Goal: Find specific page/section: Find specific page/section

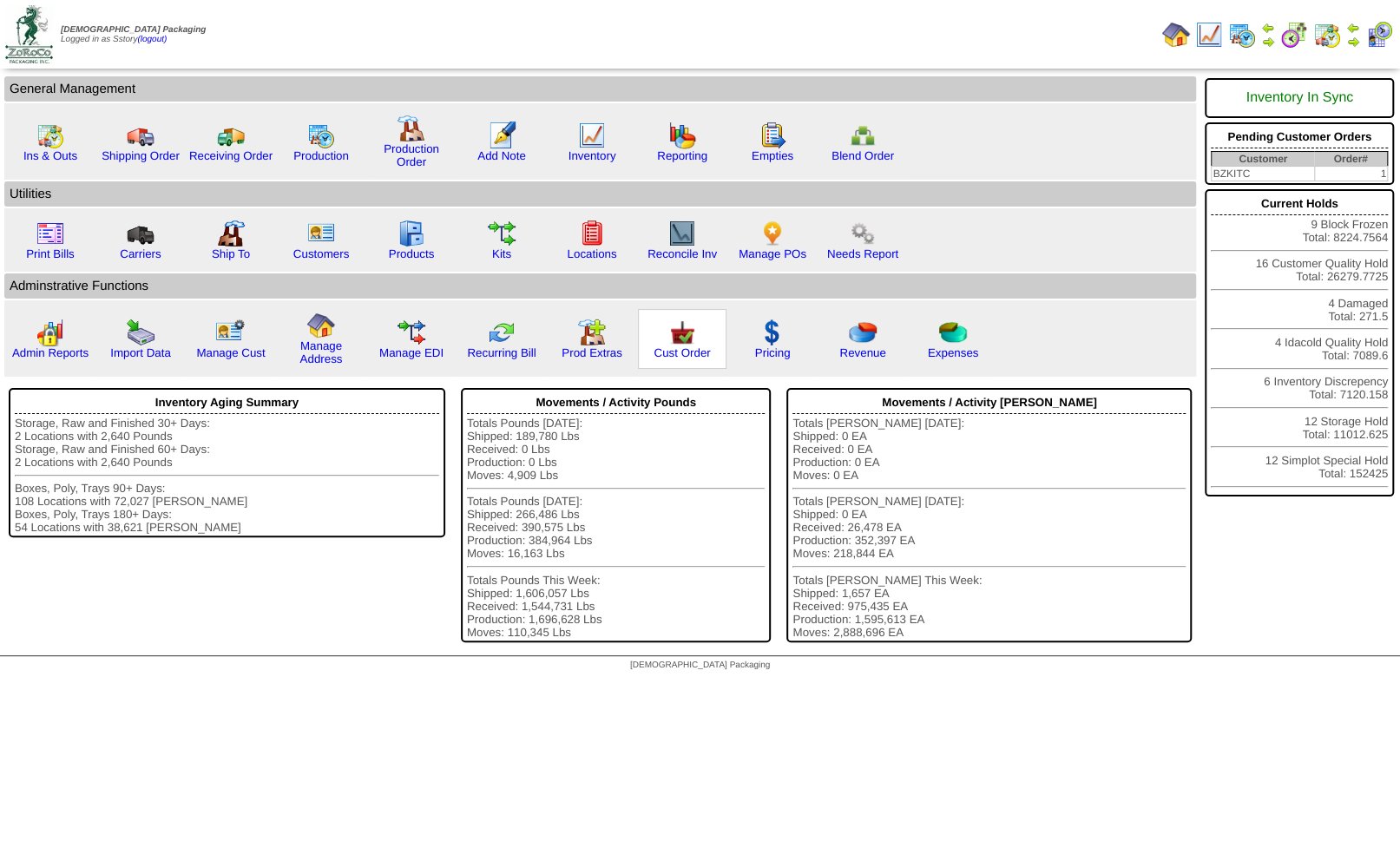
click at [690, 343] on img at bounding box center [682, 332] width 28 height 28
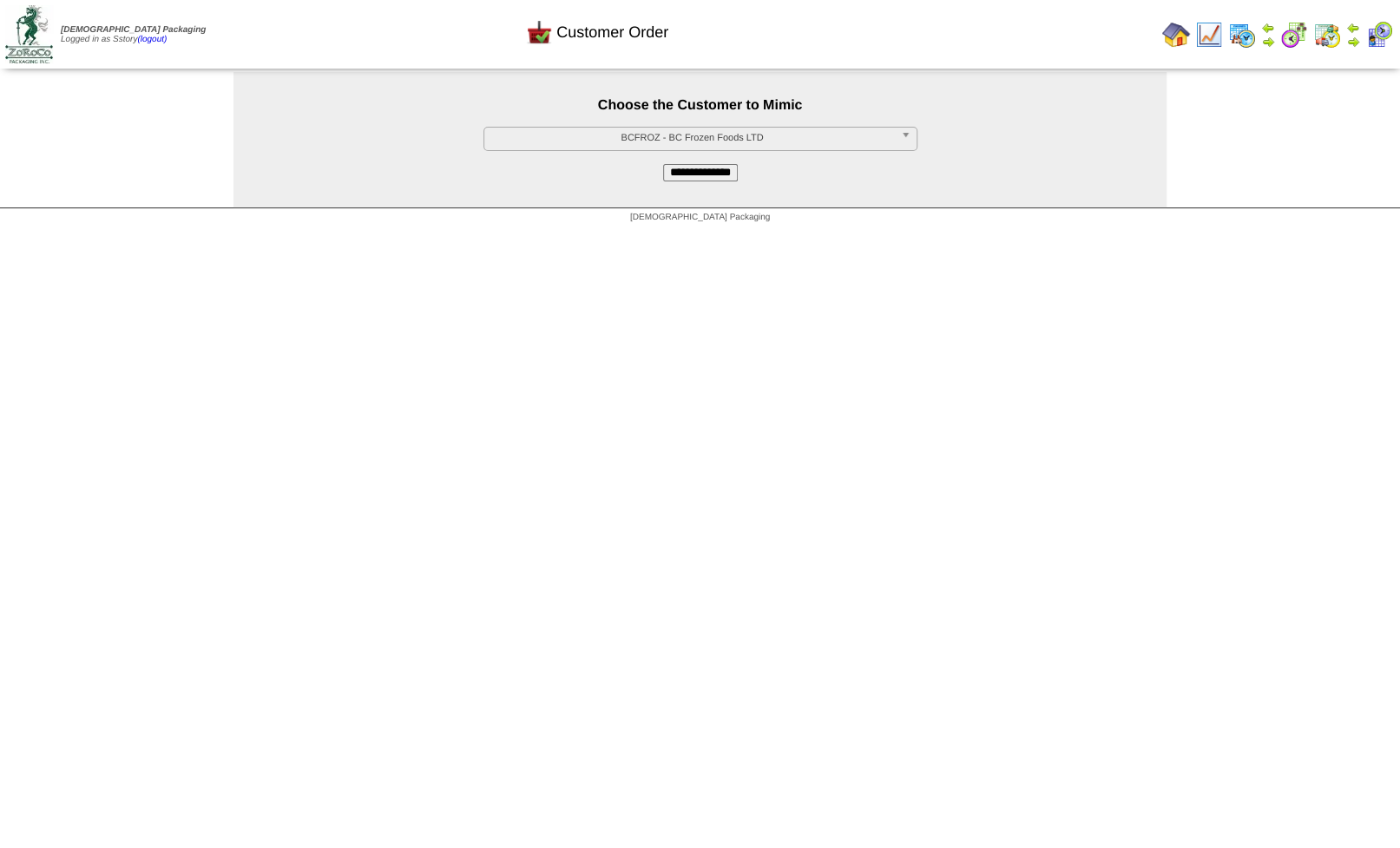
click at [727, 140] on span "BCFROZ - BC Frozen Foods LTD" at bounding box center [692, 137] width 402 height 21
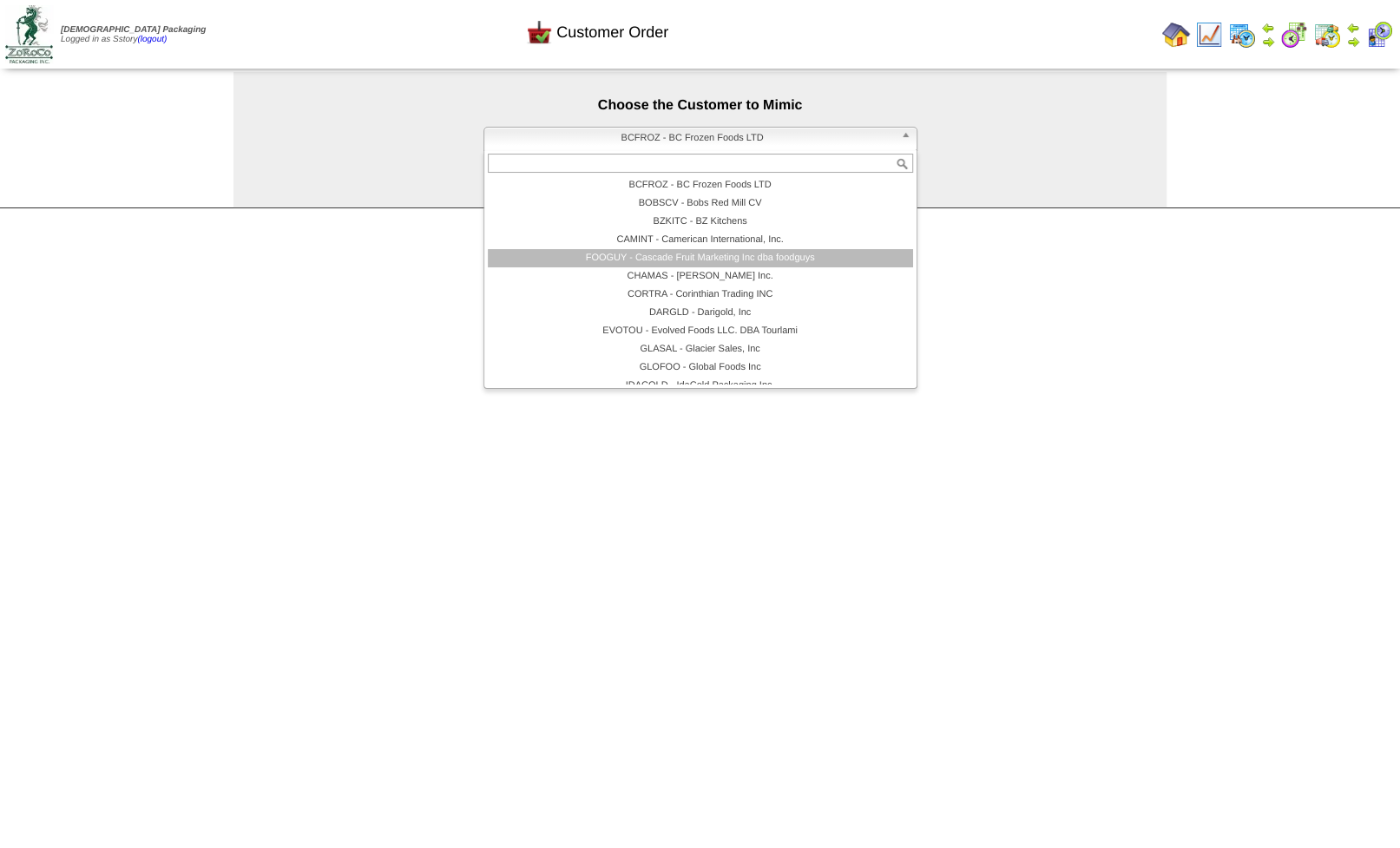
scroll to position [104, 0]
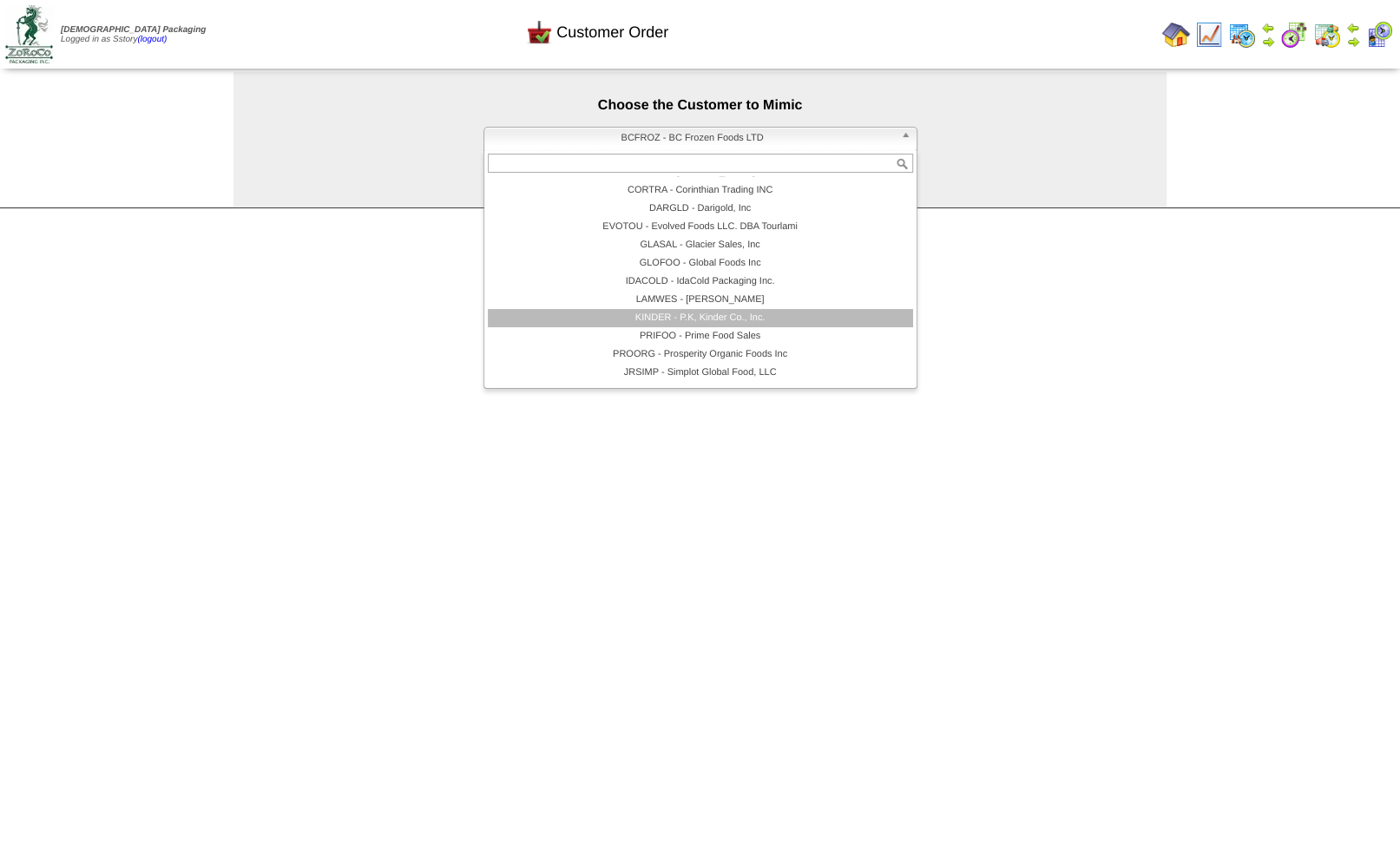
click at [689, 321] on li "KINDER - P.K, Kinder Co., Inc." at bounding box center [701, 318] width 426 height 18
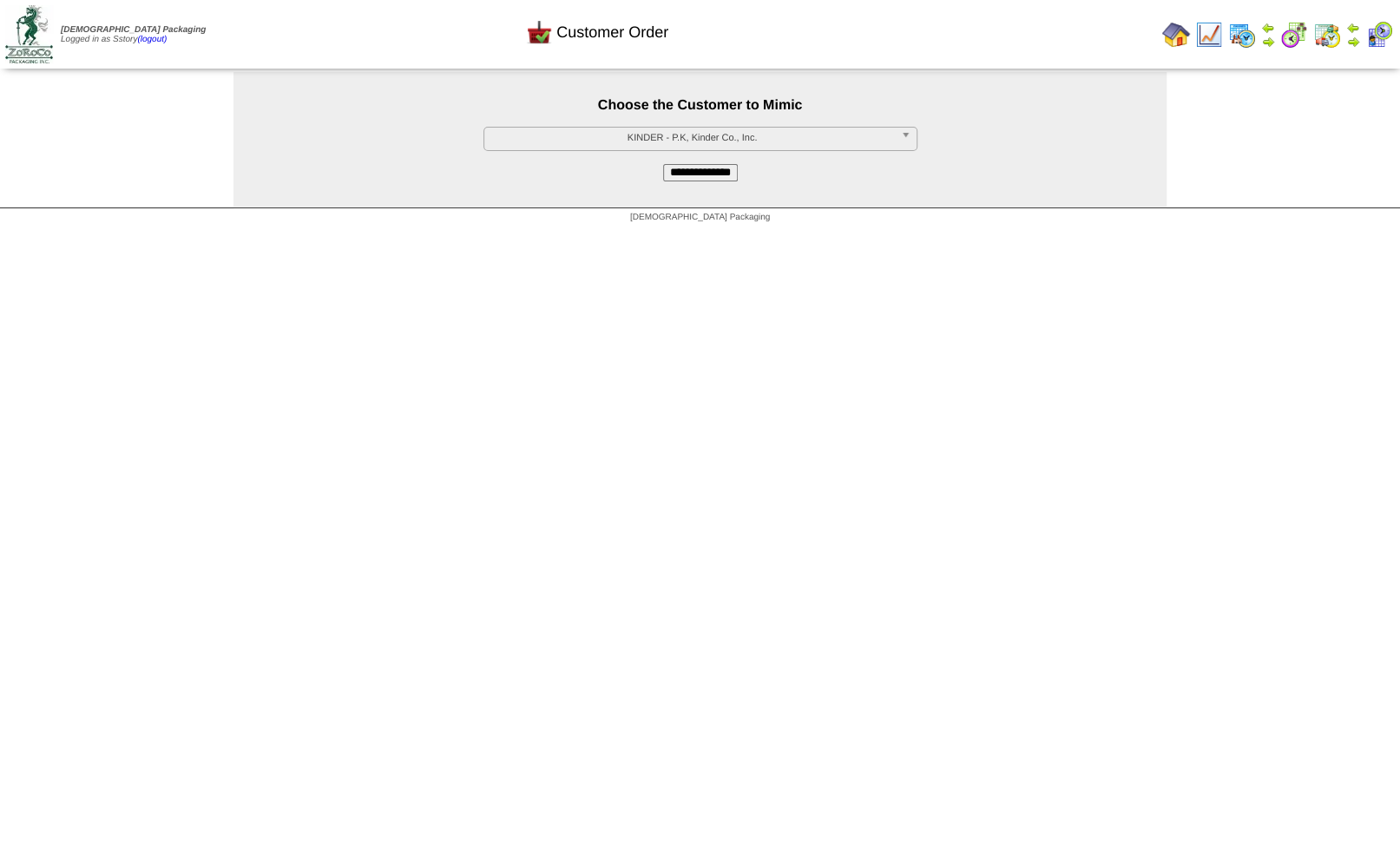
click at [694, 180] on input "**********" at bounding box center [700, 172] width 75 height 17
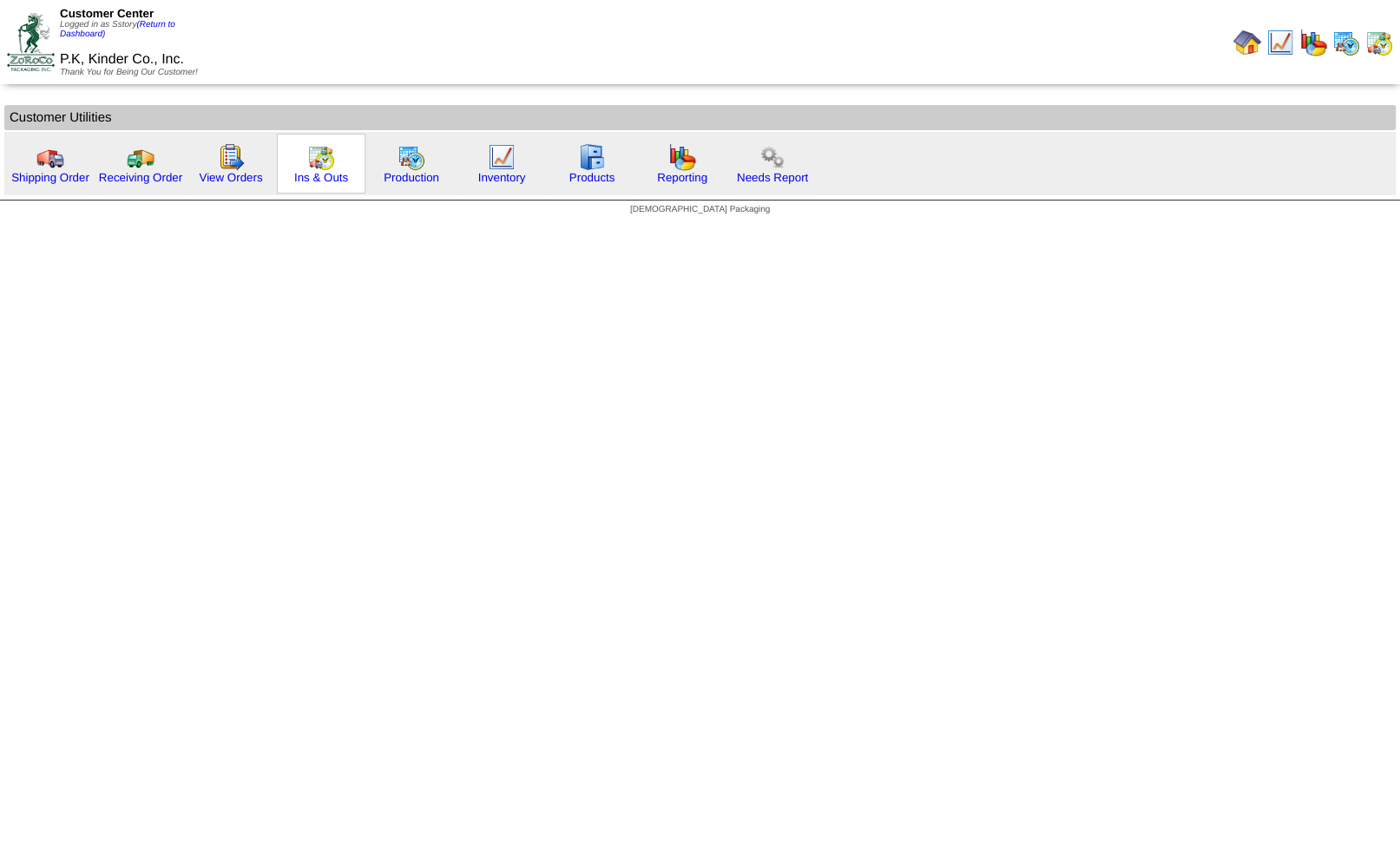
click at [321, 156] on img at bounding box center [321, 157] width 28 height 28
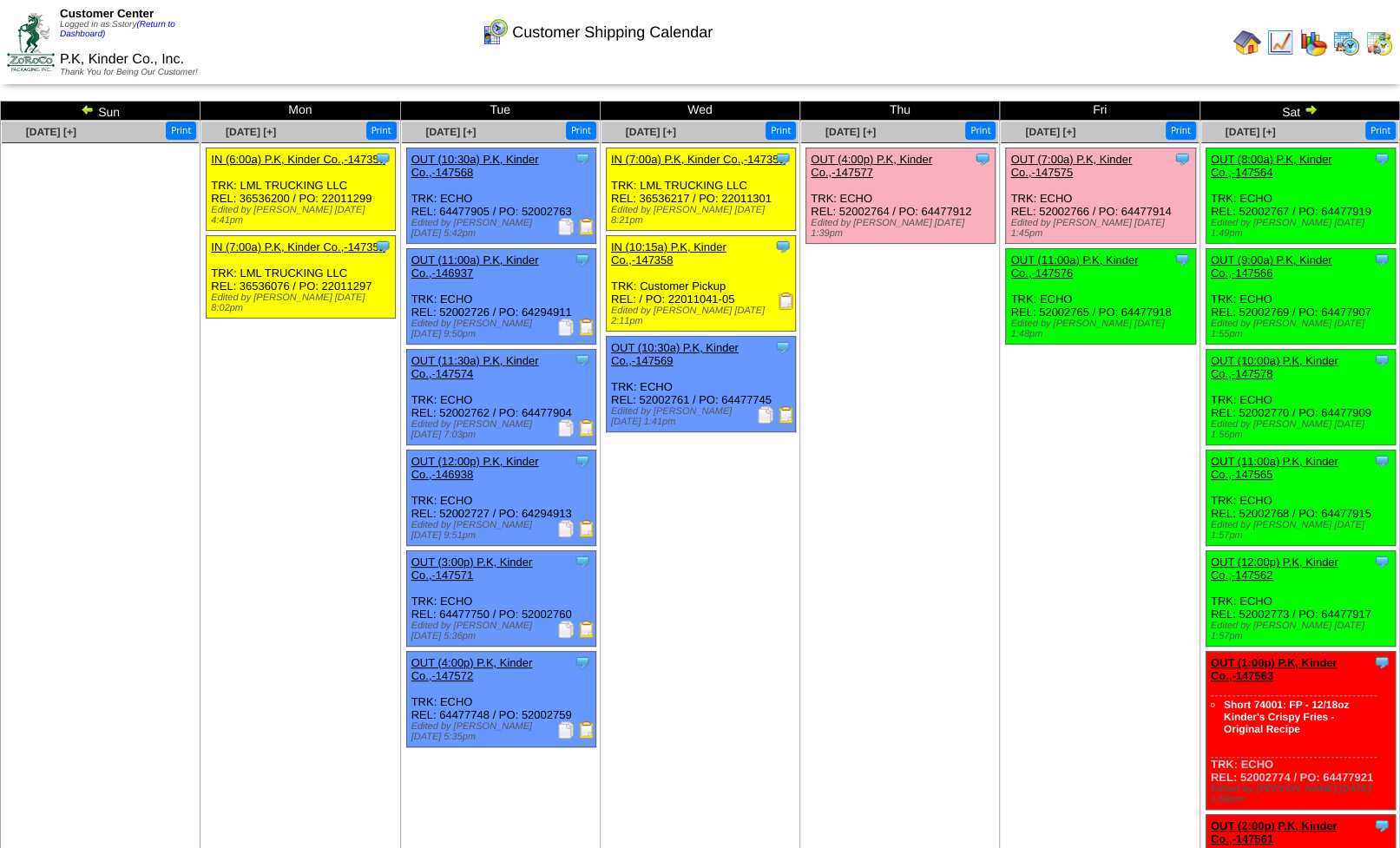
click at [1344, 47] on img at bounding box center [1346, 42] width 28 height 28
